Goal: Information Seeking & Learning: Learn about a topic

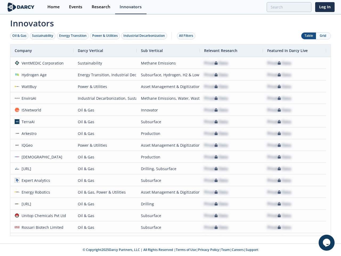
click at [19, 36] on div "Oil & Gas" at bounding box center [19, 35] width 14 height 5
click at [43, 36] on div "Sustainability" at bounding box center [42, 35] width 21 height 5
click at [73, 36] on div "Energy Transition" at bounding box center [72, 35] width 27 height 5
click at [106, 36] on div "Power & Utilities" at bounding box center [105, 35] width 26 height 5
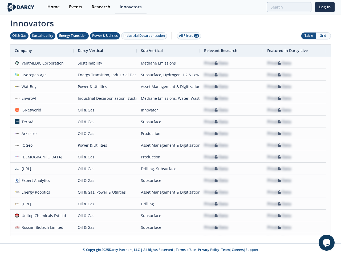
click at [145, 36] on div "Industrial Decarbonization" at bounding box center [144, 35] width 42 height 5
